Goal: Task Accomplishment & Management: Manage account settings

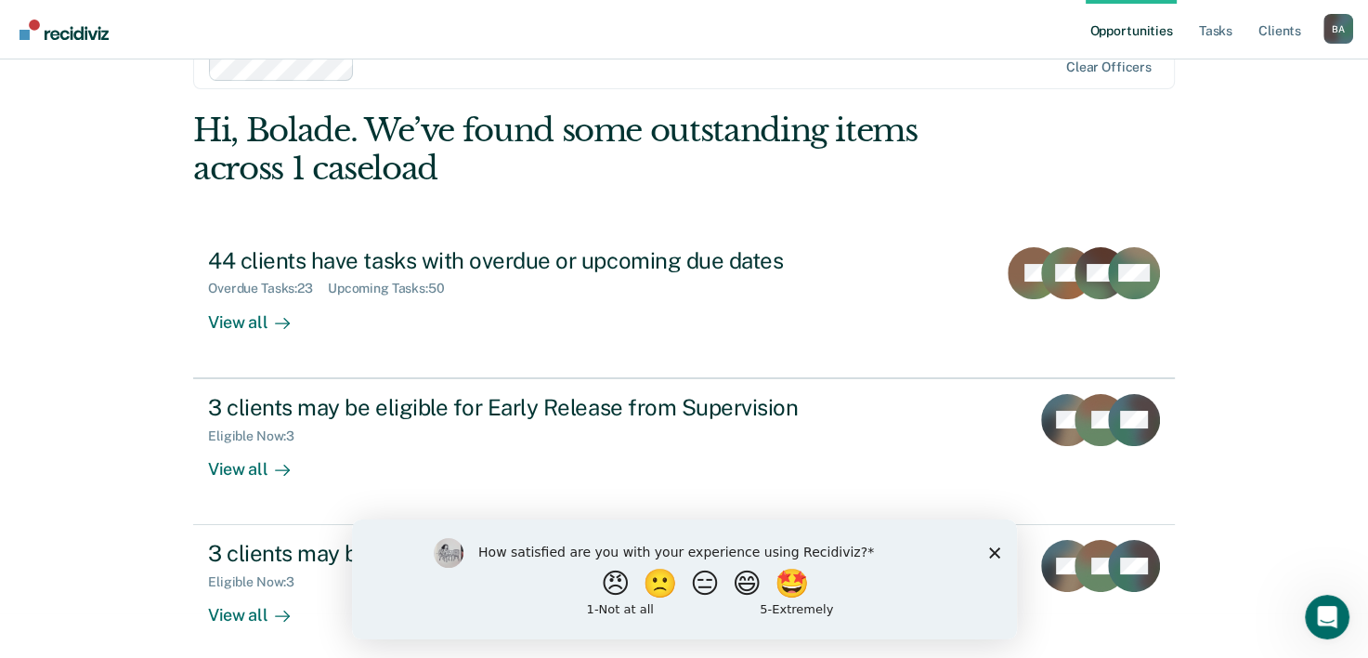
scroll to position [57, 0]
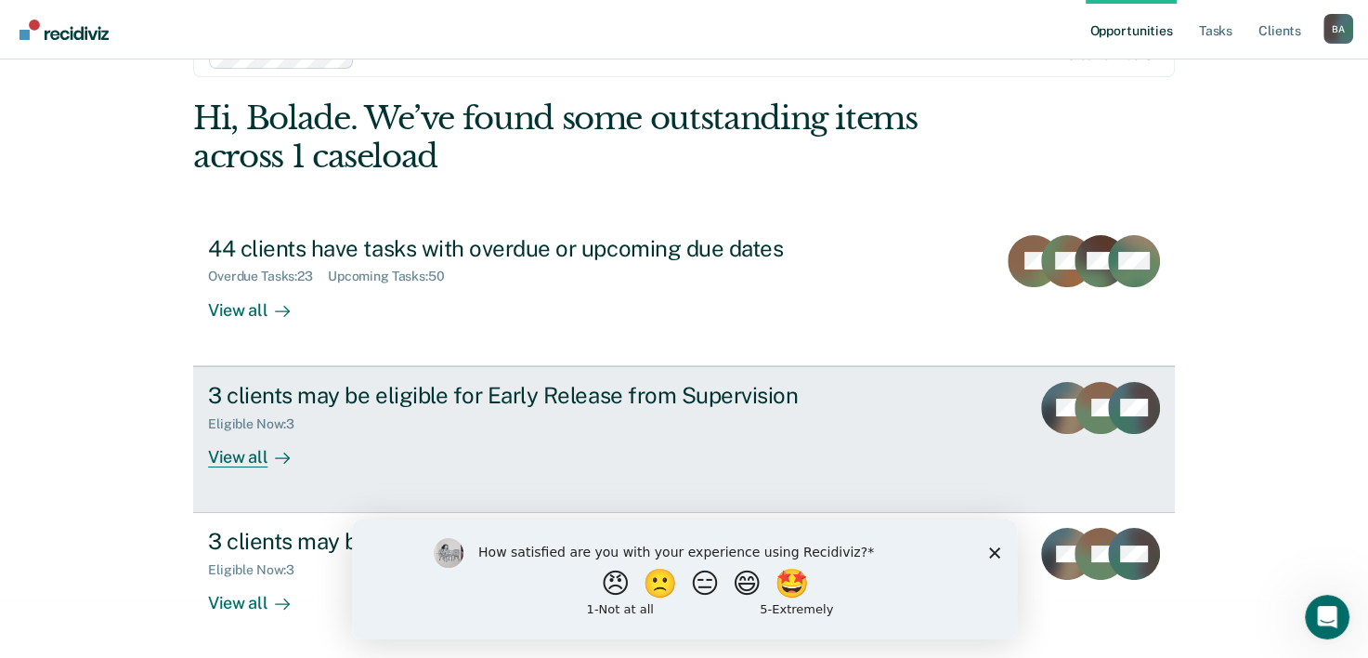
click at [803, 502] on link "3 clients may be eligible for Early Release from Supervision Eligible Now : 3 V…" at bounding box center [684, 439] width 982 height 147
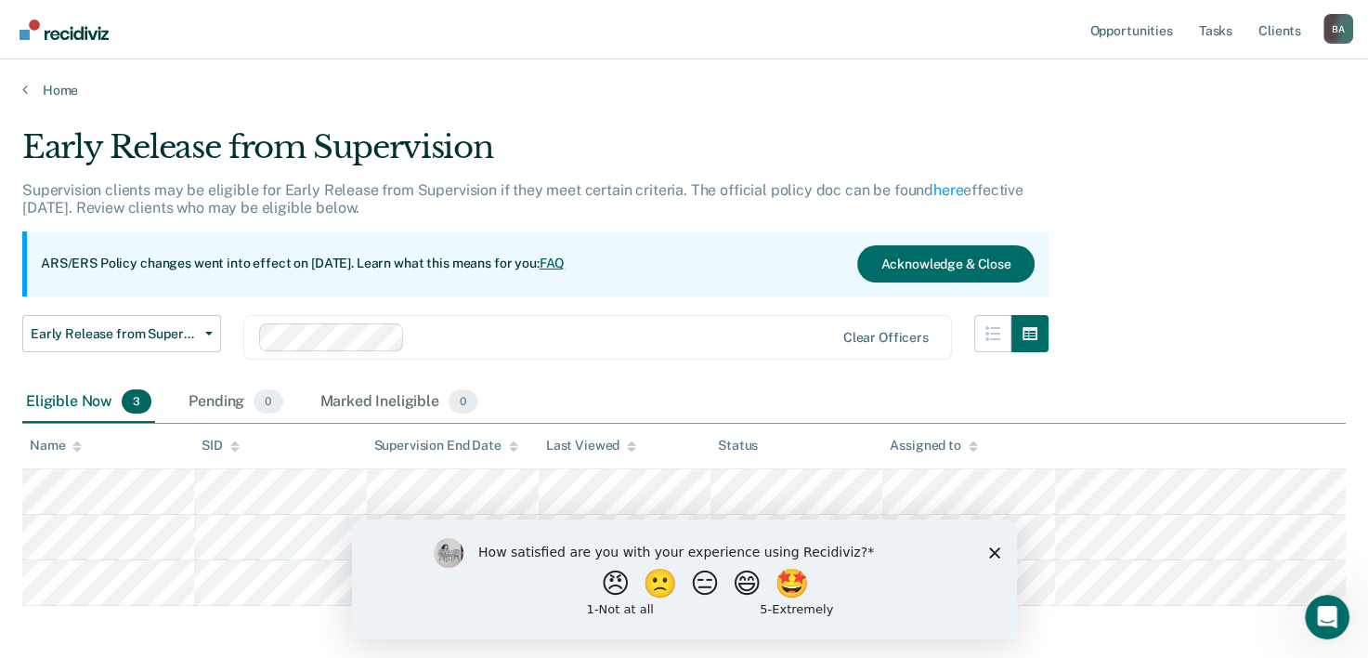
scroll to position [80, 0]
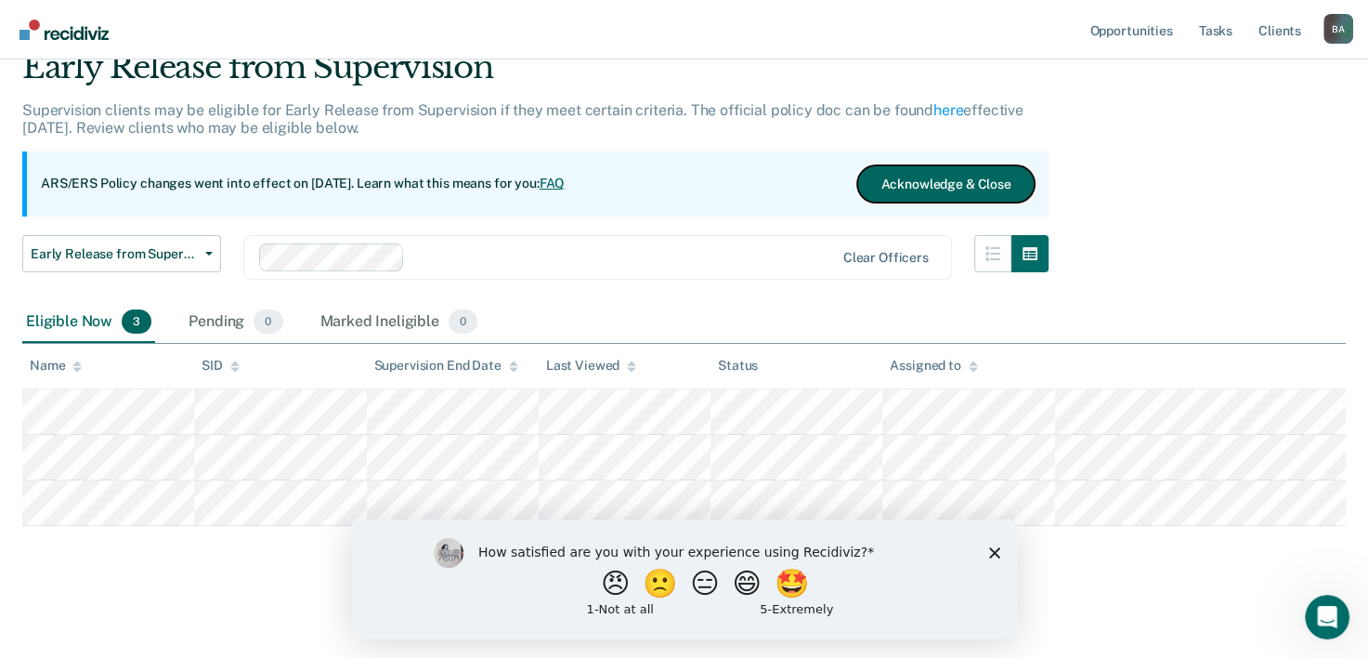
click at [932, 176] on button "Acknowledge & Close" at bounding box center [945, 183] width 176 height 37
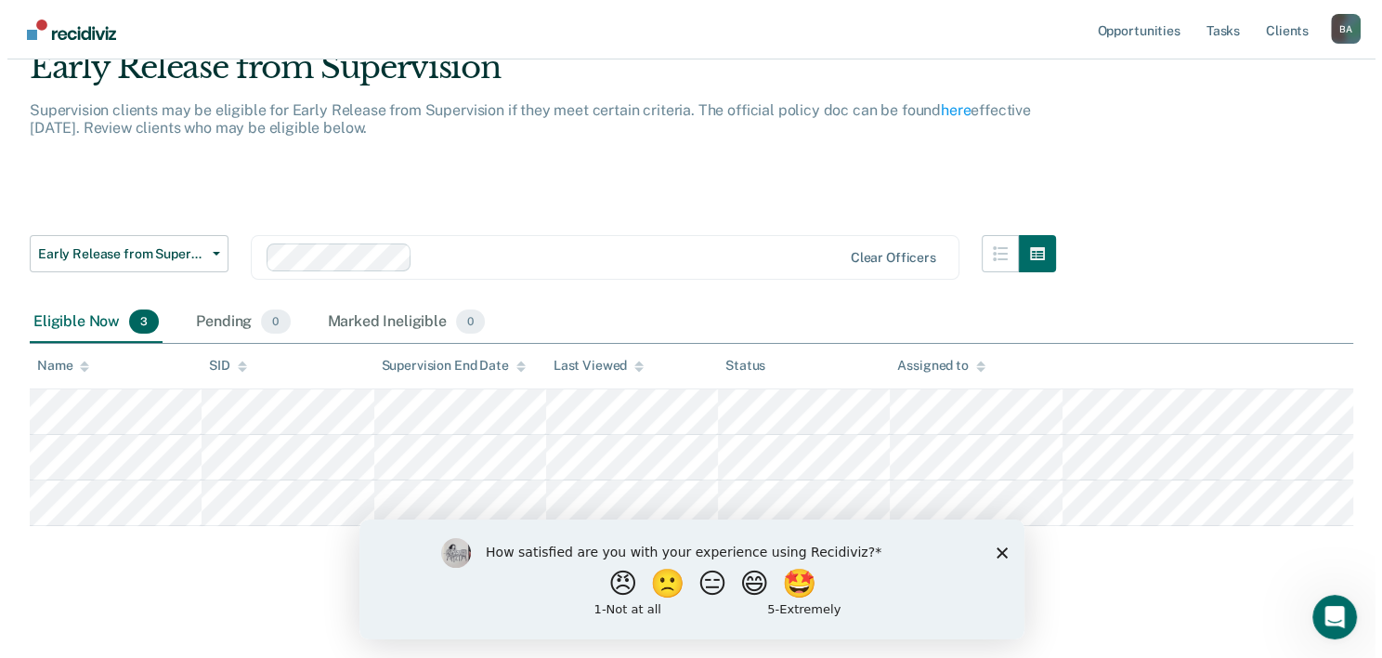
scroll to position [0, 0]
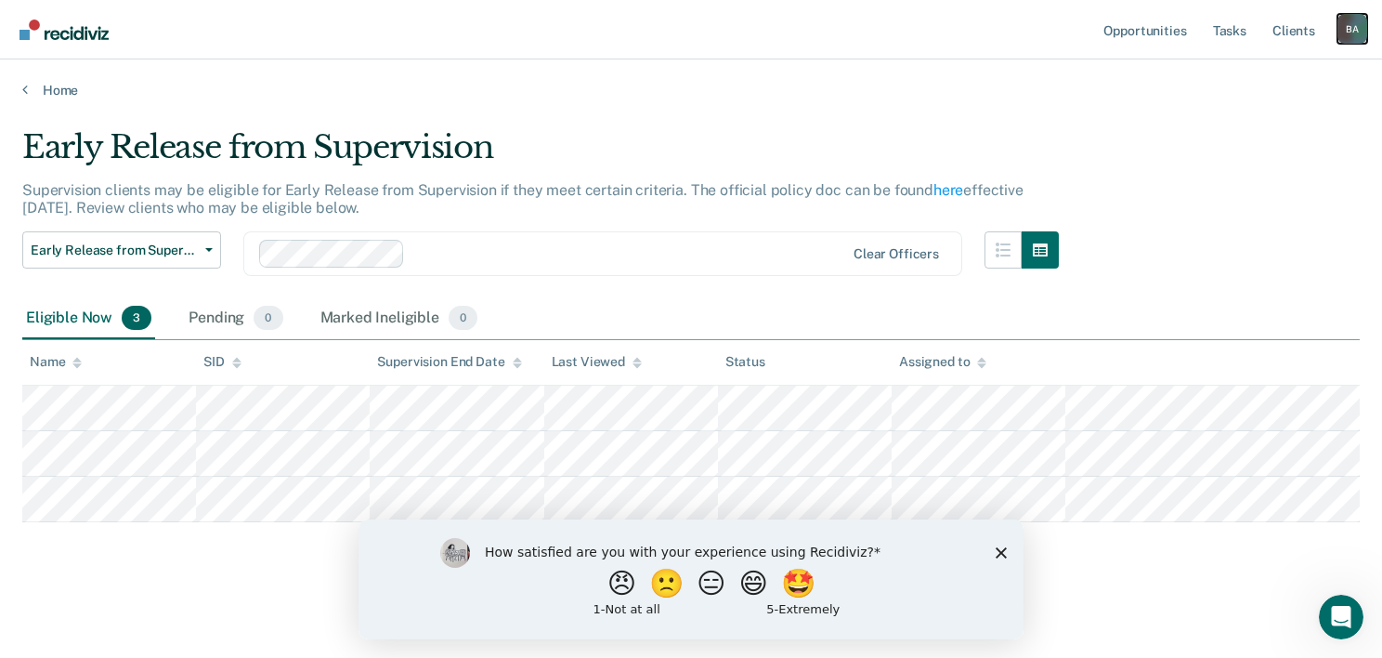
click at [1352, 30] on div "B A" at bounding box center [1353, 29] width 30 height 30
click at [1231, 120] on link "Log Out" at bounding box center [1278, 122] width 150 height 16
